Goal: Task Accomplishment & Management: Manage account settings

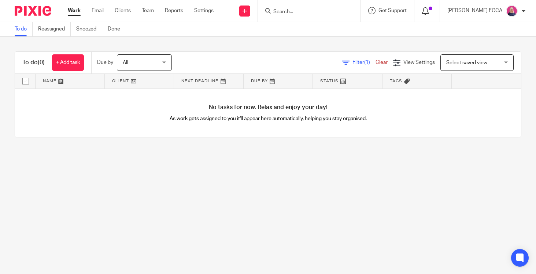
click at [429, 11] on icon at bounding box center [425, 10] width 7 height 7
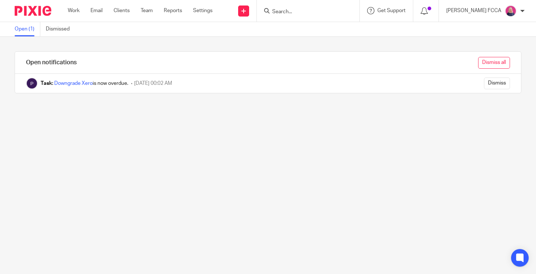
click at [496, 62] on input "Dismiss all" at bounding box center [495, 63] width 32 height 12
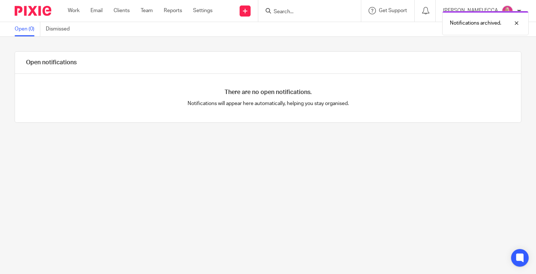
click at [26, 11] on img at bounding box center [33, 11] width 37 height 10
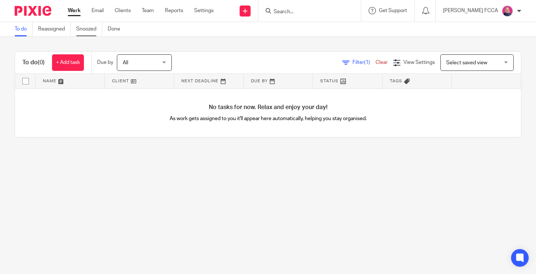
click at [83, 29] on link "Snoozed" at bounding box center [89, 29] width 26 height 14
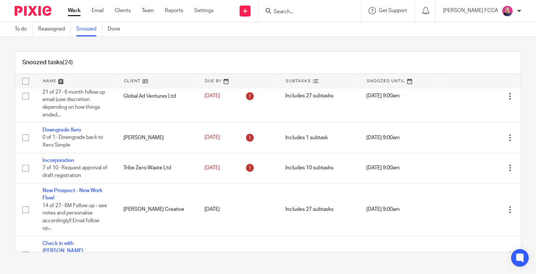
scroll to position [143, 0]
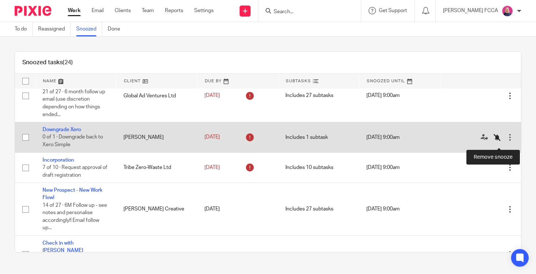
click at [498, 141] on icon at bounding box center [497, 136] width 7 height 7
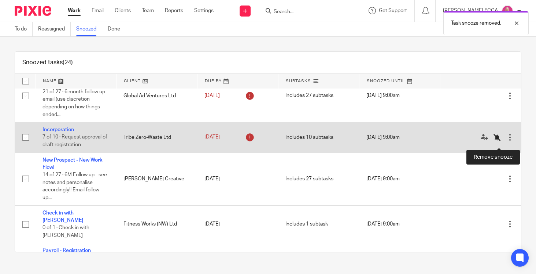
click at [498, 141] on icon at bounding box center [497, 136] width 7 height 7
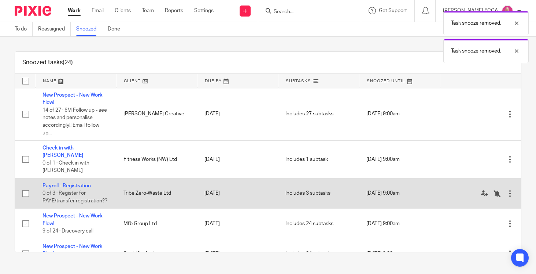
scroll to position [177, 0]
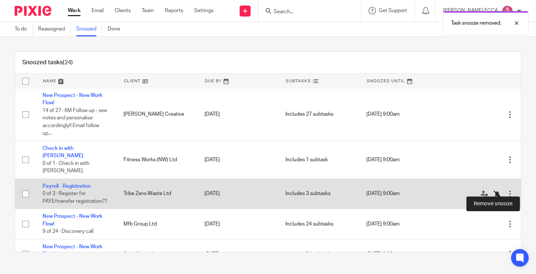
click at [498, 190] on icon at bounding box center [497, 193] width 7 height 7
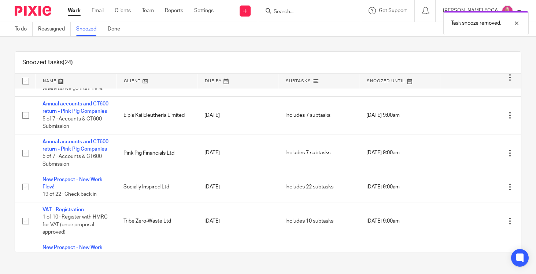
scroll to position [359, 0]
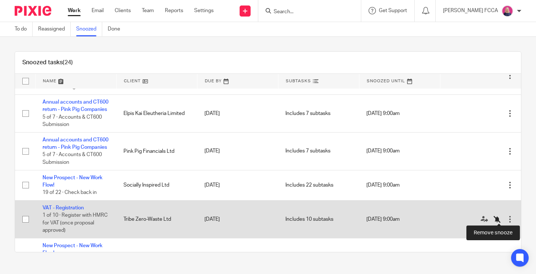
click at [497, 217] on icon at bounding box center [497, 218] width 7 height 7
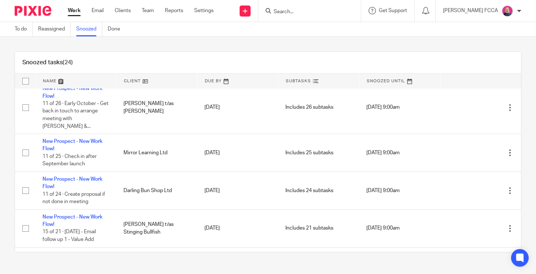
scroll to position [564, 0]
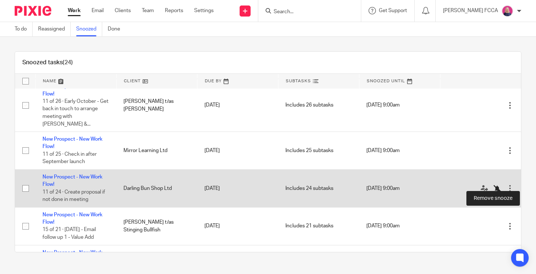
click at [497, 184] on icon at bounding box center [497, 187] width 7 height 7
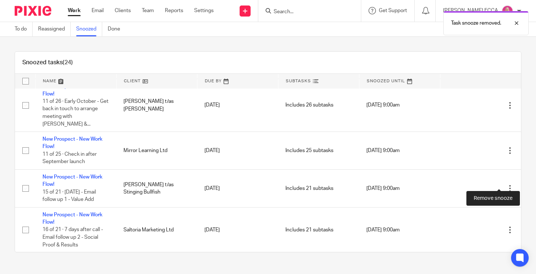
click at [497, 184] on icon at bounding box center [497, 187] width 7 height 7
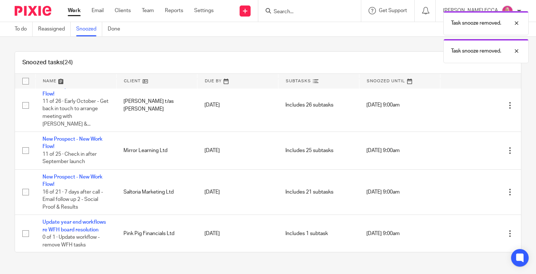
scroll to position [561, 0]
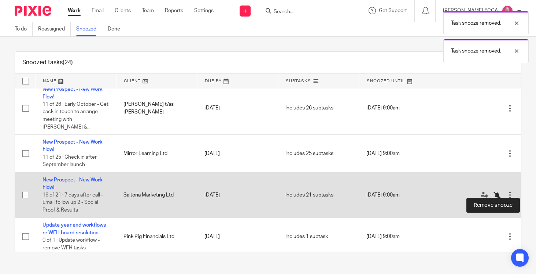
click at [498, 191] on icon at bounding box center [497, 194] width 7 height 7
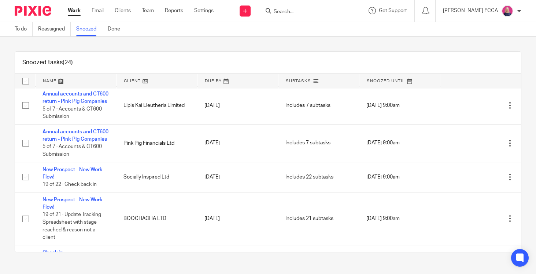
scroll to position [368, 0]
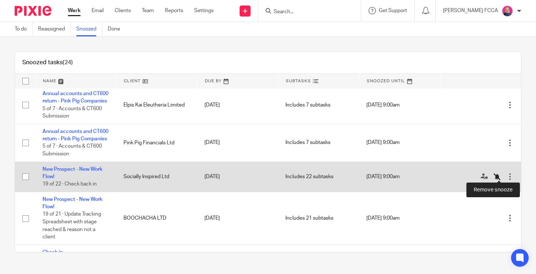
click at [498, 175] on icon at bounding box center [497, 176] width 7 height 7
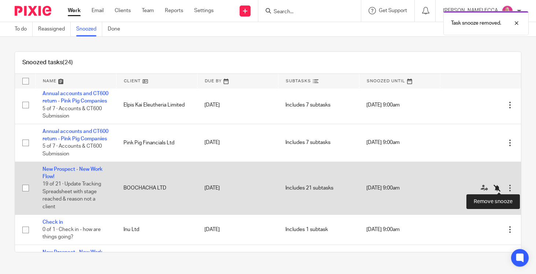
click at [497, 185] on icon at bounding box center [497, 187] width 7 height 7
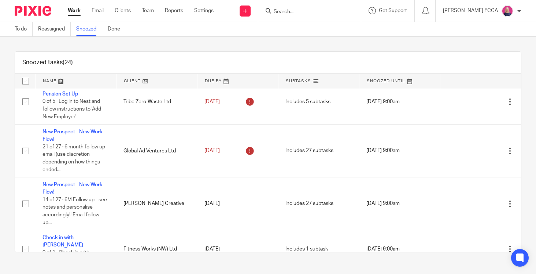
scroll to position [87, 0]
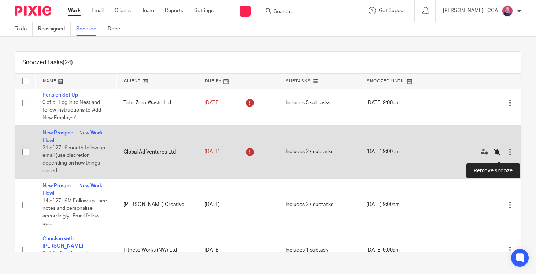
click at [498, 155] on icon at bounding box center [497, 151] width 7 height 7
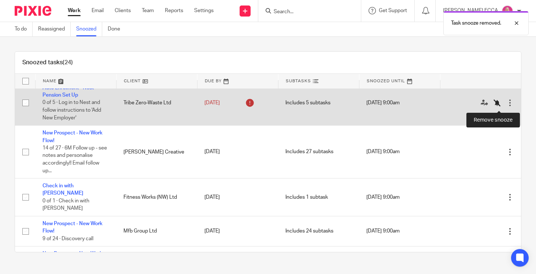
click at [498, 105] on icon at bounding box center [497, 102] width 7 height 7
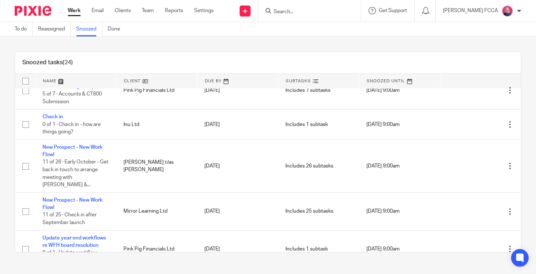
scroll to position [329, 0]
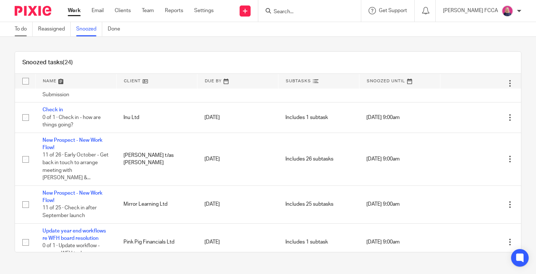
click at [23, 29] on link "To do" at bounding box center [24, 29] width 18 height 14
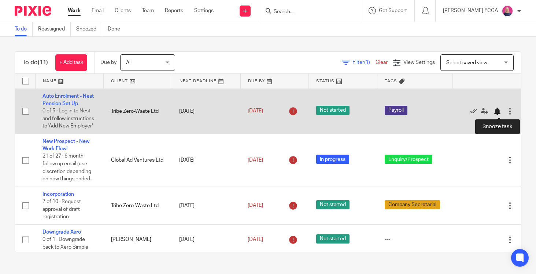
click at [498, 111] on div at bounding box center [497, 110] width 7 height 7
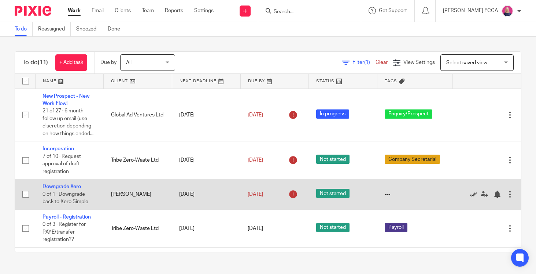
click at [475, 197] on icon at bounding box center [473, 193] width 7 height 7
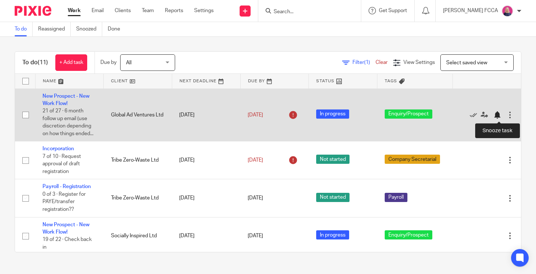
click at [497, 114] on div at bounding box center [497, 114] width 7 height 7
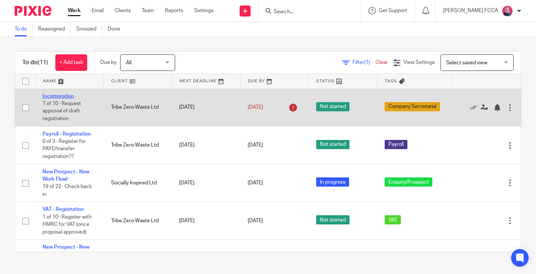
click at [54, 96] on link "Incorporation" at bounding box center [59, 96] width 32 height 5
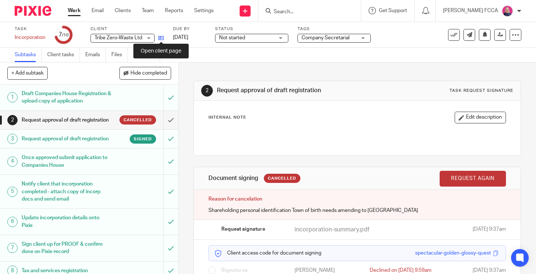
click at [162, 37] on icon at bounding box center [161, 38] width 6 height 6
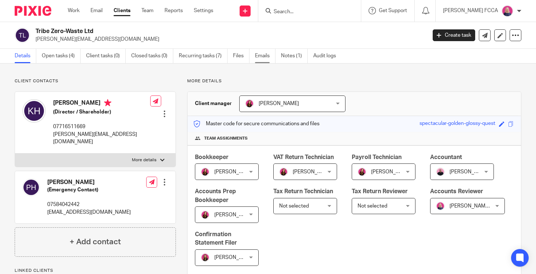
click at [260, 56] on link "Emails" at bounding box center [265, 56] width 21 height 14
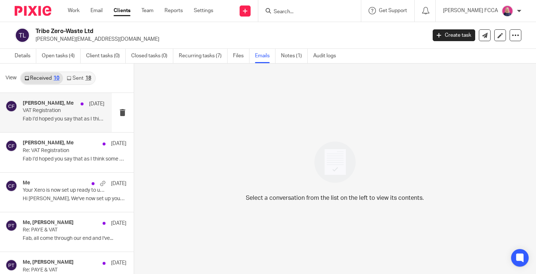
click at [58, 118] on p "Fab I’d hoped you say that as I think some of..." at bounding box center [64, 119] width 82 height 6
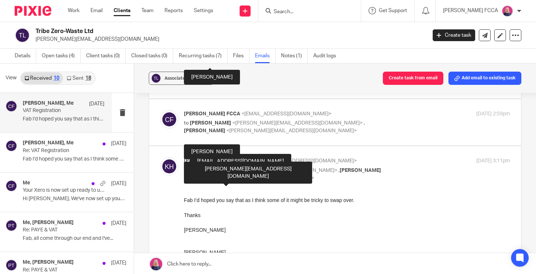
scroll to position [125, 0]
